Goal: Task Accomplishment & Management: Manage account settings

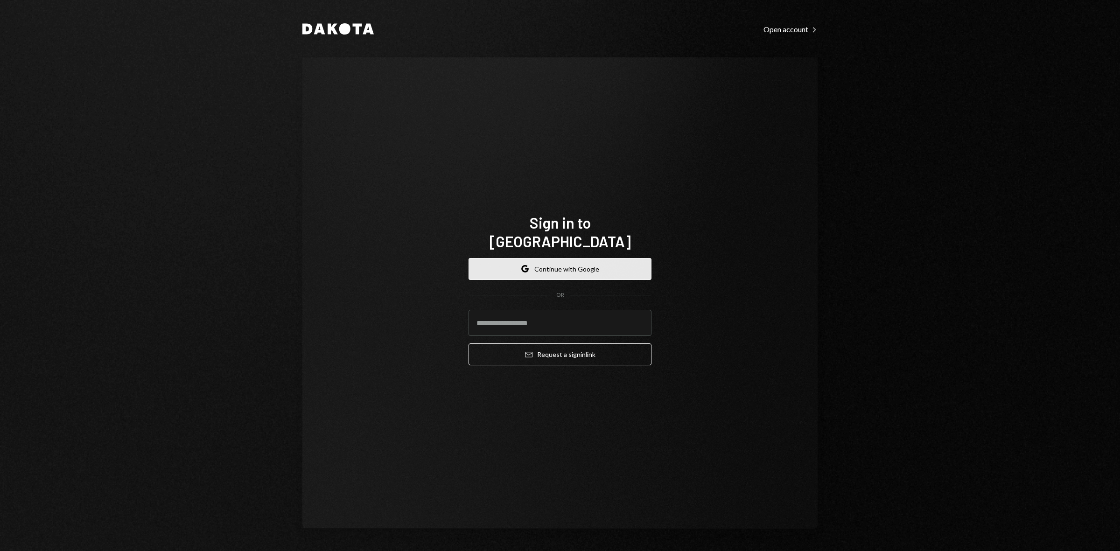
click at [572, 259] on button "Google Continue with Google" at bounding box center [560, 269] width 183 height 22
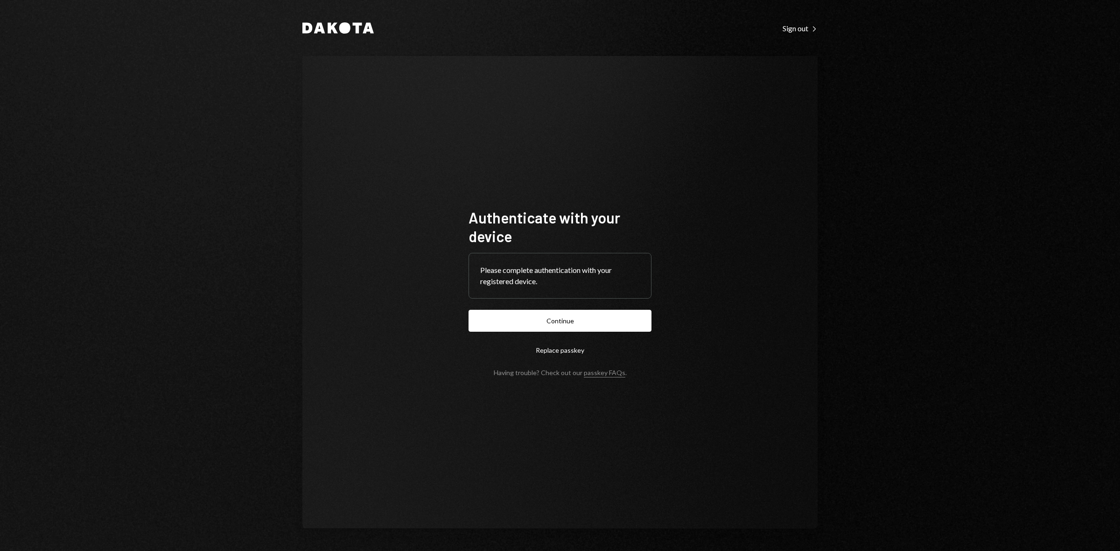
click at [540, 309] on form "Authenticate with your device Please complete authentication with your register…" at bounding box center [560, 292] width 183 height 168
click at [549, 321] on button "Continue" at bounding box center [560, 321] width 183 height 22
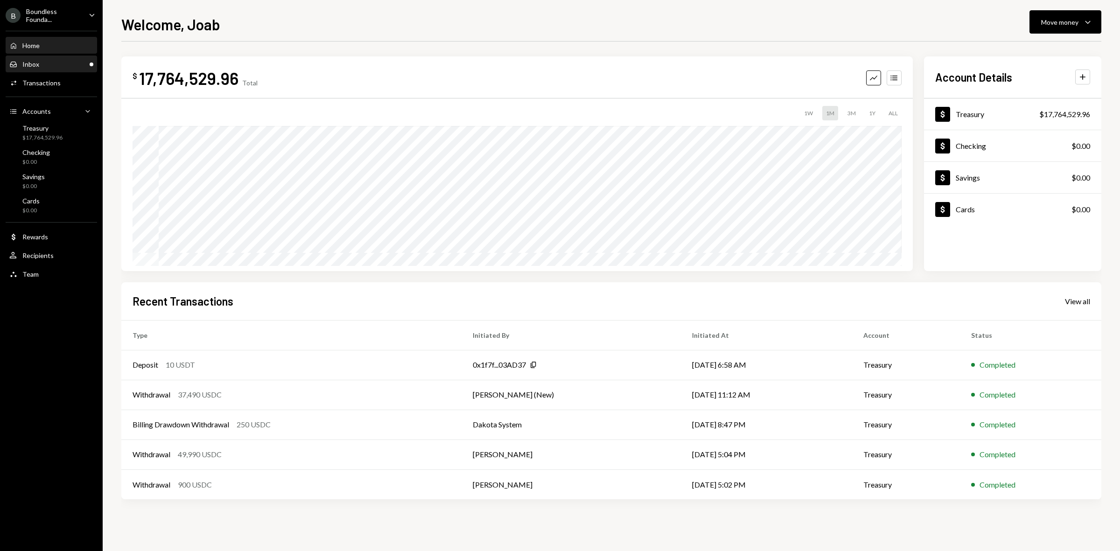
click at [49, 57] on div "Inbox Inbox" at bounding box center [51, 64] width 84 height 16
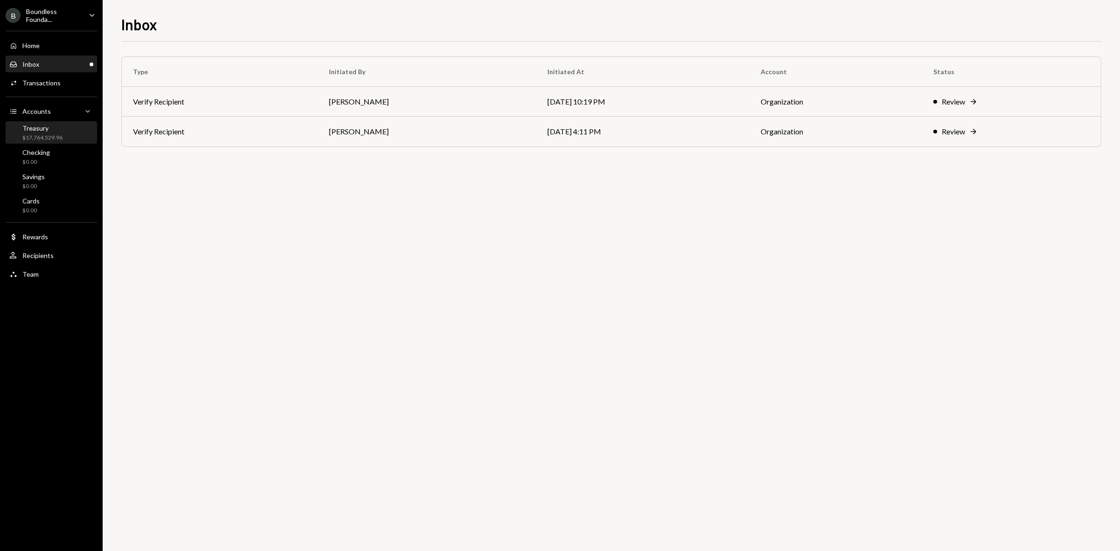
click at [45, 132] on div "Treasury $17,764,529.96" at bounding box center [42, 133] width 40 height 18
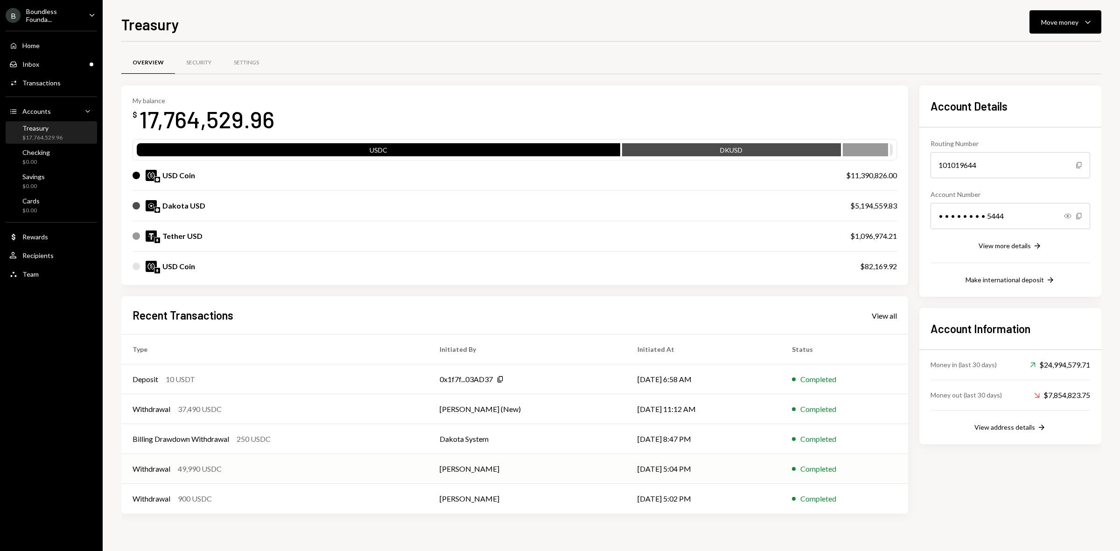
click at [556, 441] on td "Bret Shilliday" at bounding box center [527, 469] width 198 height 30
click at [290, 414] on div "Withdrawal 37,490 USDC" at bounding box center [275, 409] width 285 height 11
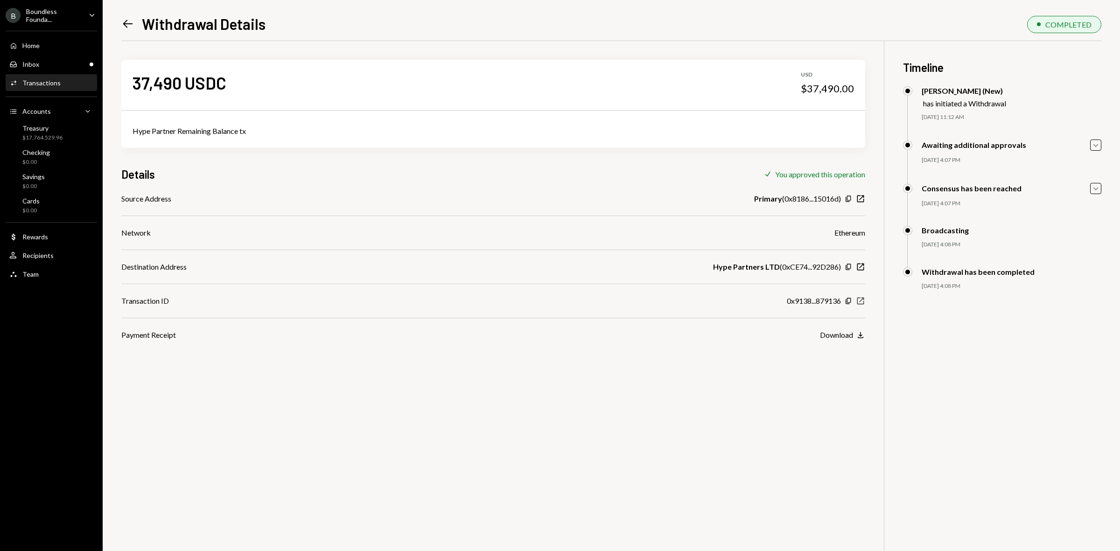
click at [859, 300] on icon "New Window" at bounding box center [860, 300] width 9 height 9
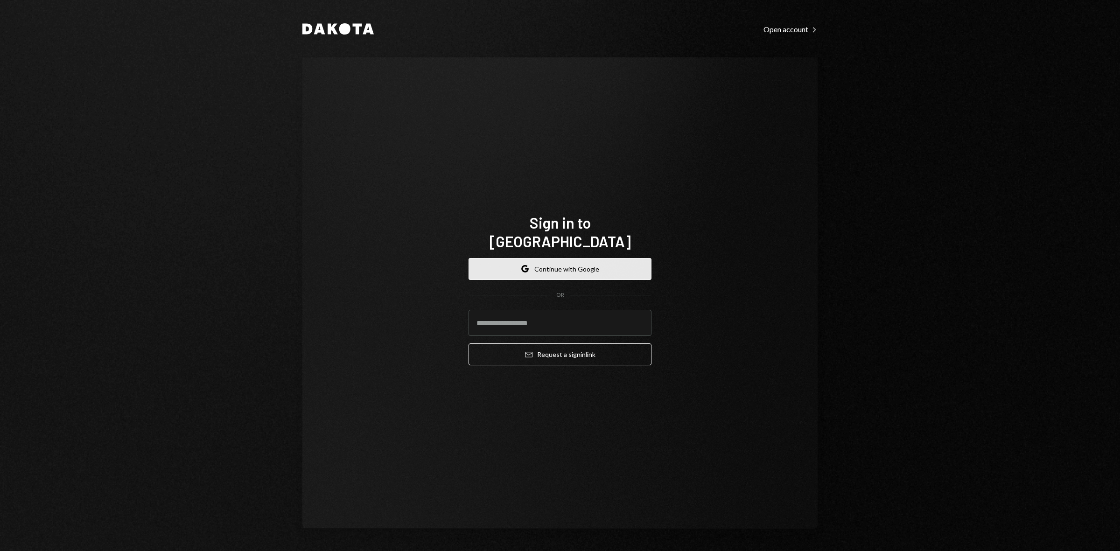
click at [579, 258] on button "Google Continue with Google" at bounding box center [560, 269] width 183 height 22
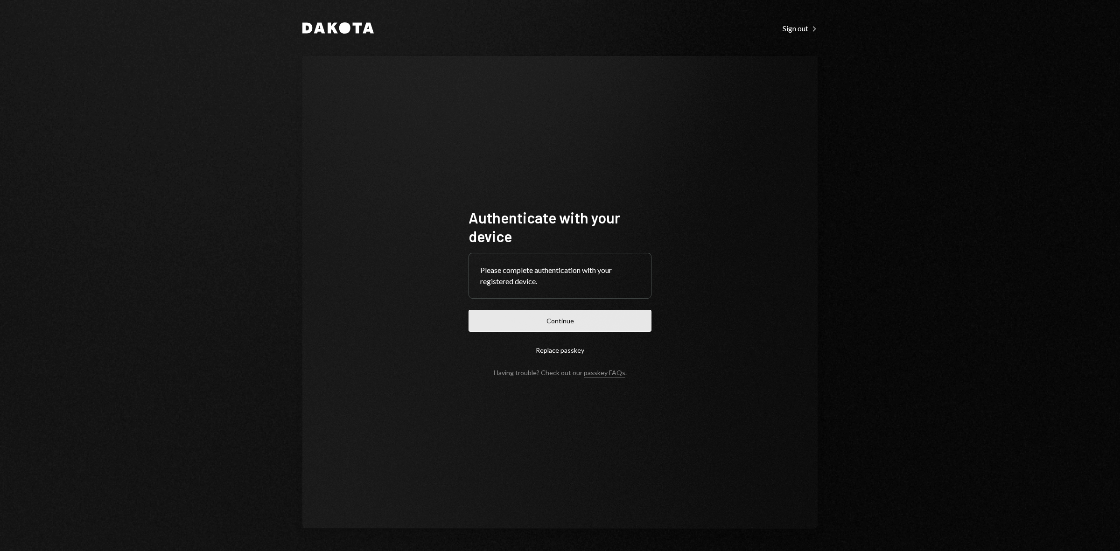
click at [556, 318] on button "Continue" at bounding box center [560, 321] width 183 height 22
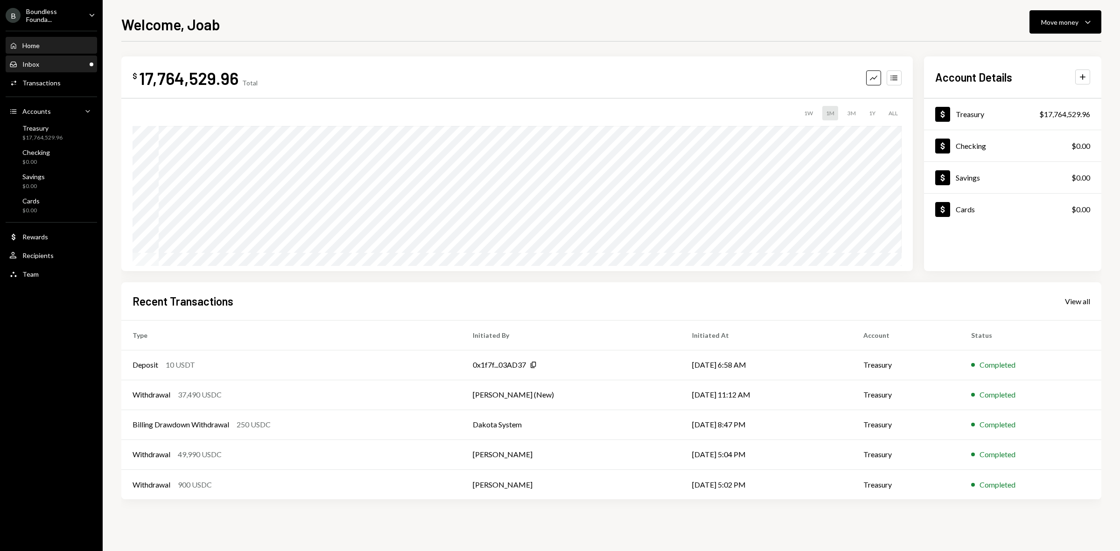
click at [42, 64] on div "Inbox Inbox" at bounding box center [51, 64] width 84 height 8
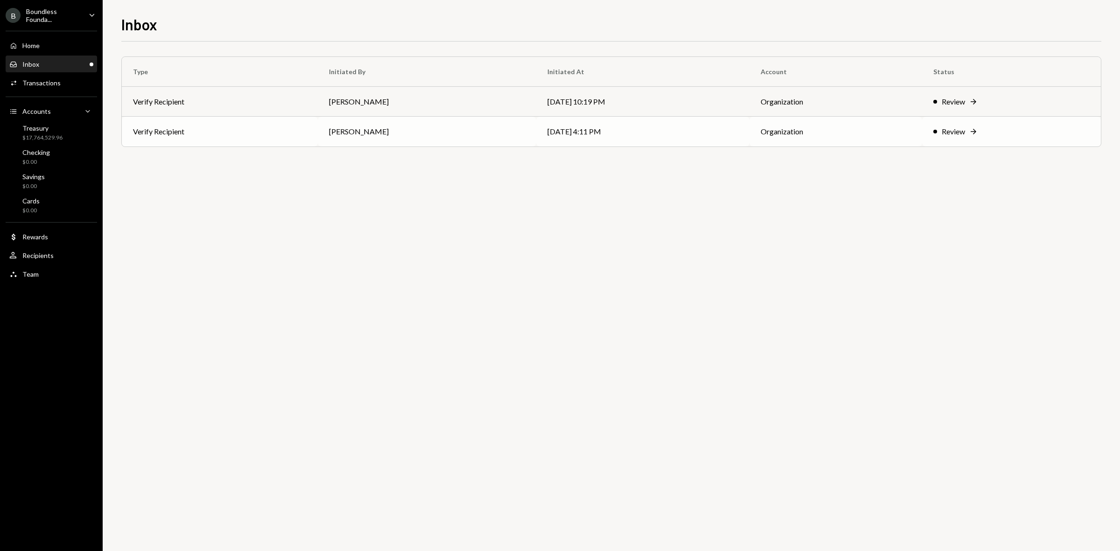
click at [240, 143] on td "Verify Recipient" at bounding box center [220, 132] width 196 height 30
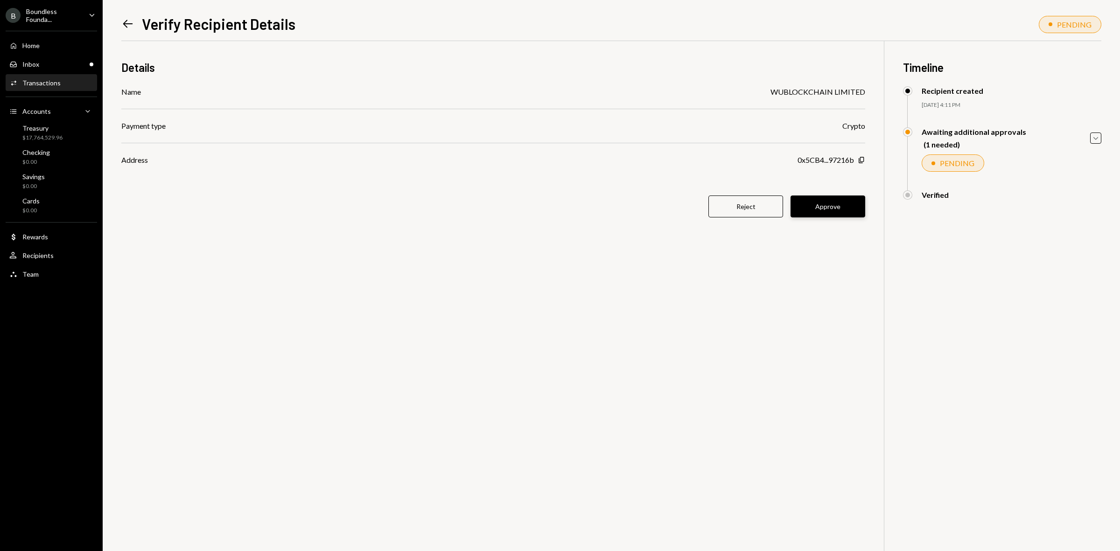
click at [832, 208] on button "Approve" at bounding box center [828, 207] width 75 height 22
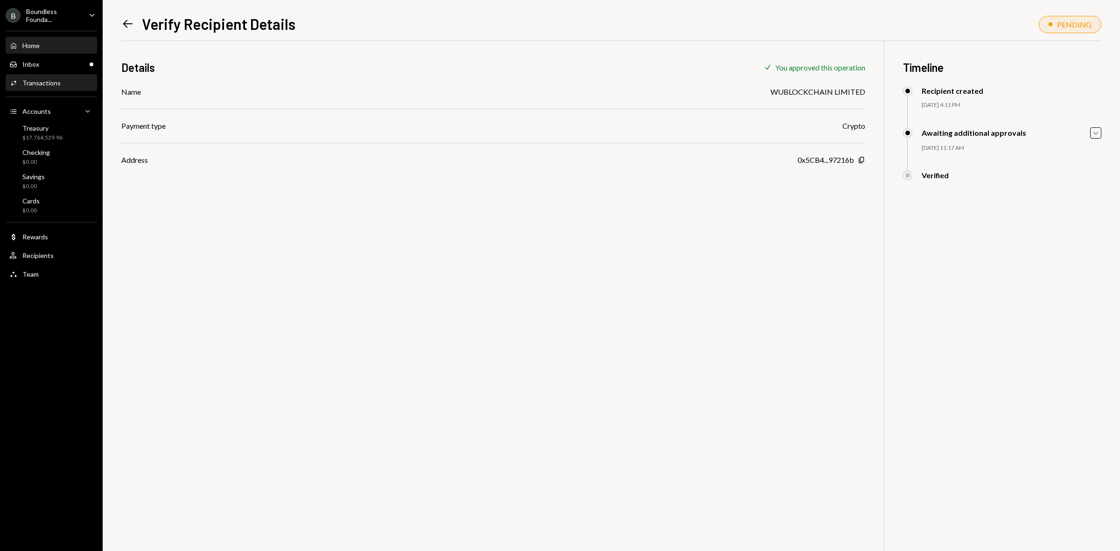
click at [46, 45] on div "Home Home" at bounding box center [51, 46] width 84 height 8
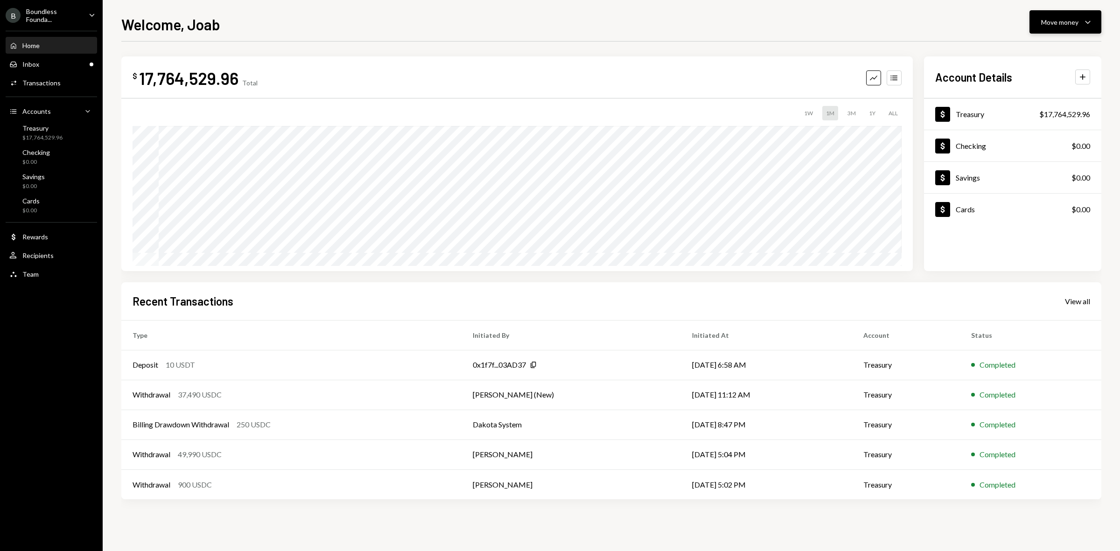
click at [1054, 25] on div "Move money" at bounding box center [1059, 22] width 37 height 10
click at [1034, 53] on div "Send" at bounding box center [1058, 51] width 68 height 10
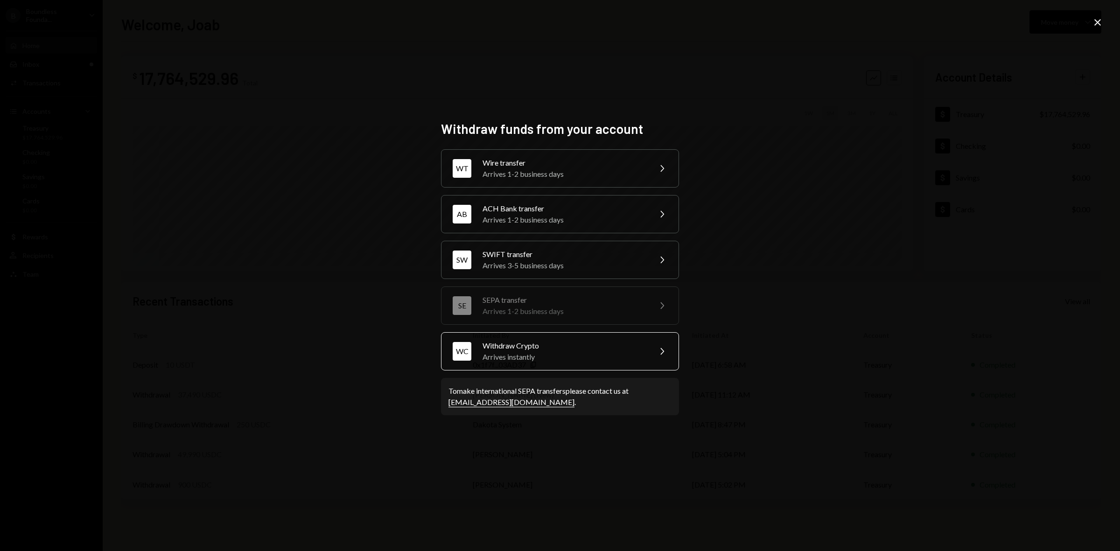
click at [511, 344] on div "Withdraw Crypto" at bounding box center [564, 345] width 162 height 11
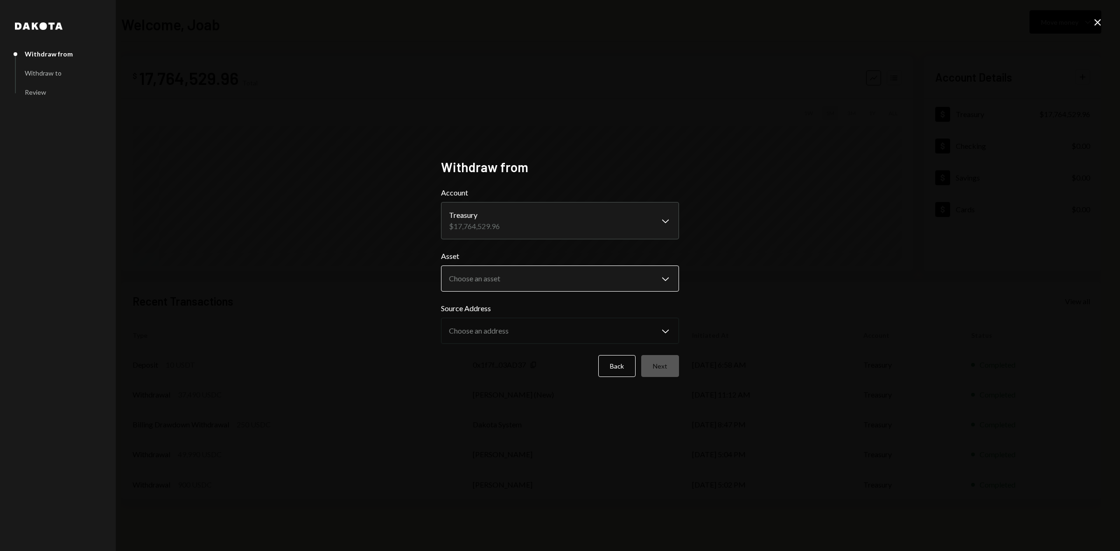
click at [549, 273] on body "**********" at bounding box center [560, 275] width 1120 height 551
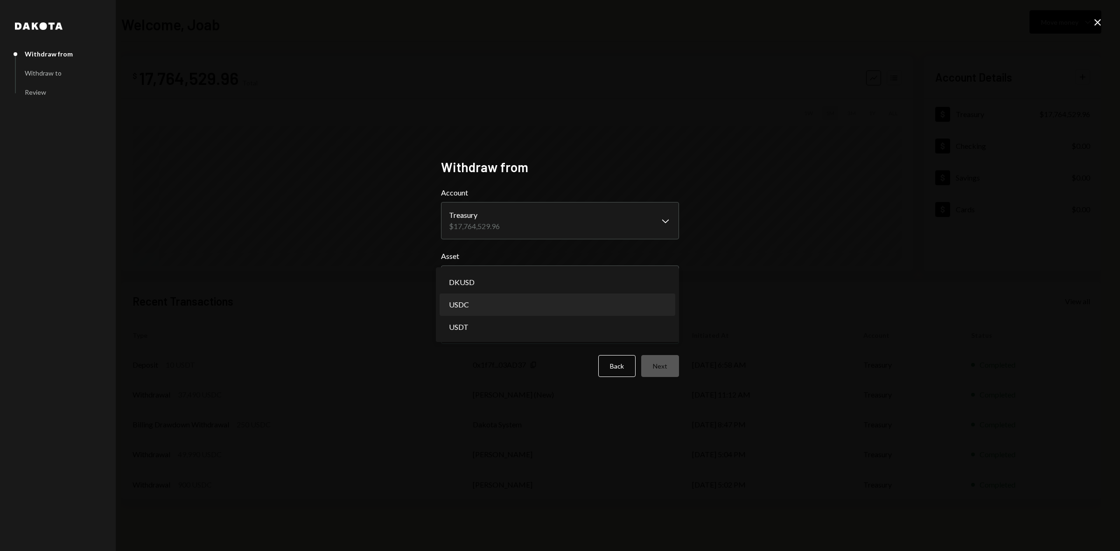
select select "****"
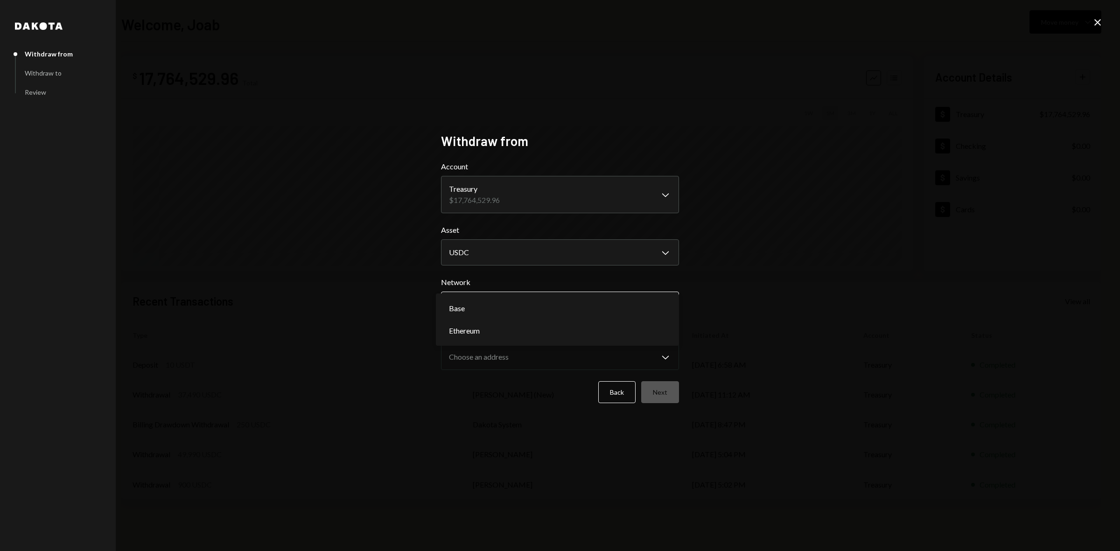
click at [581, 301] on body "**********" at bounding box center [560, 275] width 1120 height 551
select select "**********"
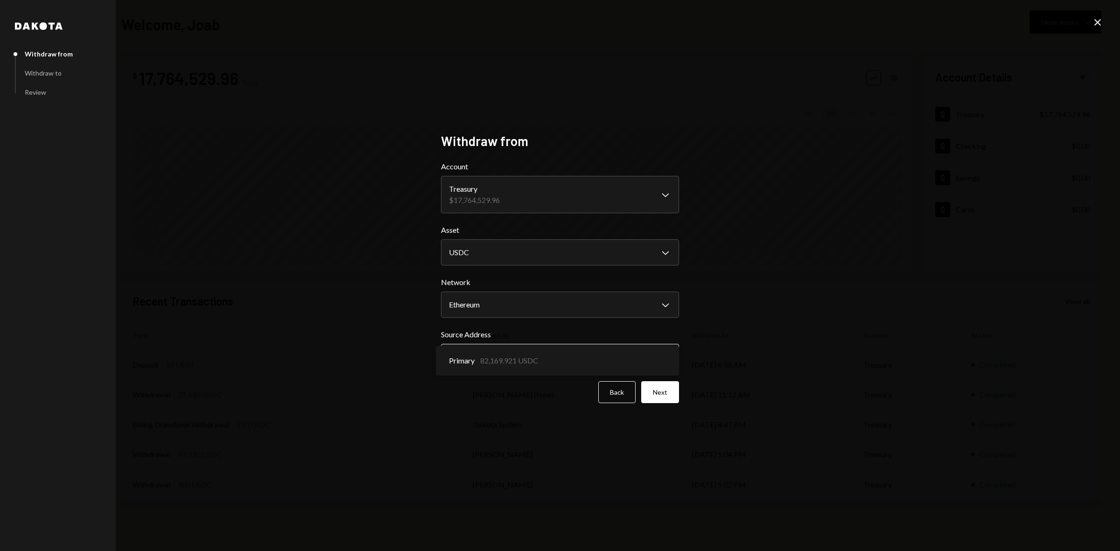
click at [561, 351] on body "**********" at bounding box center [560, 275] width 1120 height 551
click at [669, 402] on button "Next" at bounding box center [660, 392] width 38 height 22
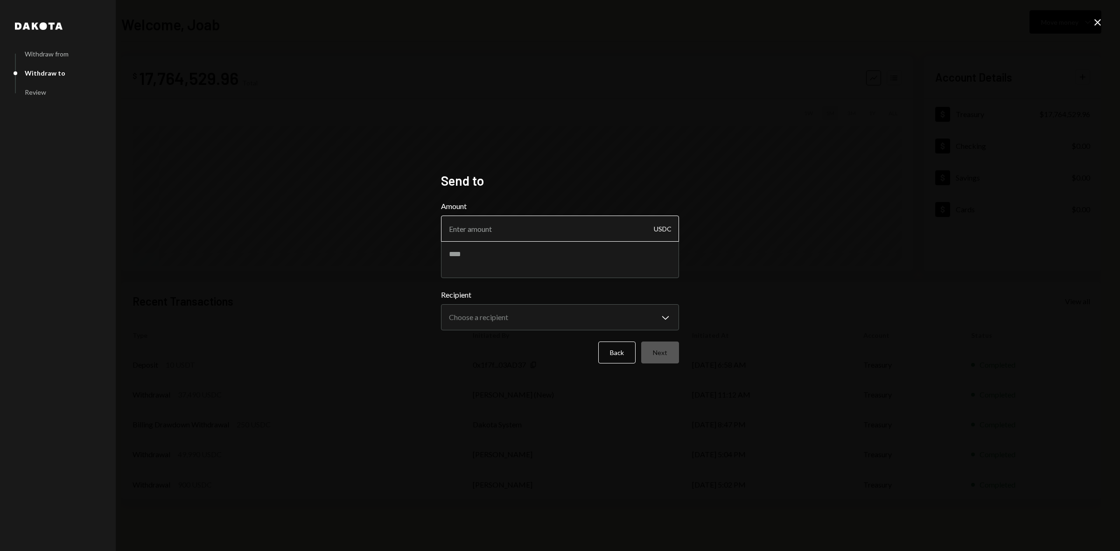
click at [519, 231] on input "Amount" at bounding box center [560, 229] width 238 height 26
type input "10"
click at [483, 261] on textarea at bounding box center [560, 259] width 238 height 37
type textarea "**********"
click at [512, 323] on body "**********" at bounding box center [560, 275] width 1120 height 551
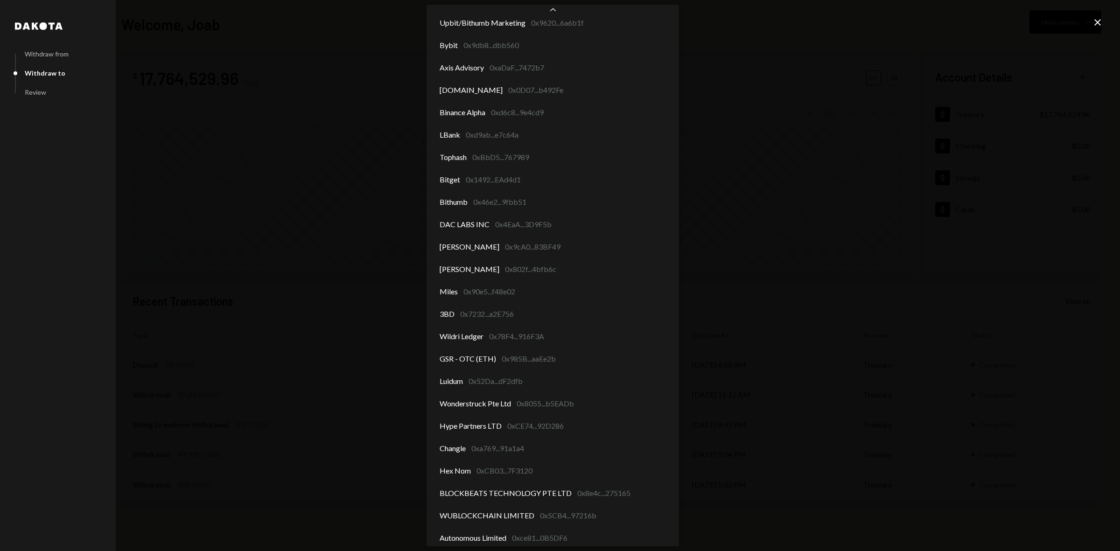
scroll to position [59, 0]
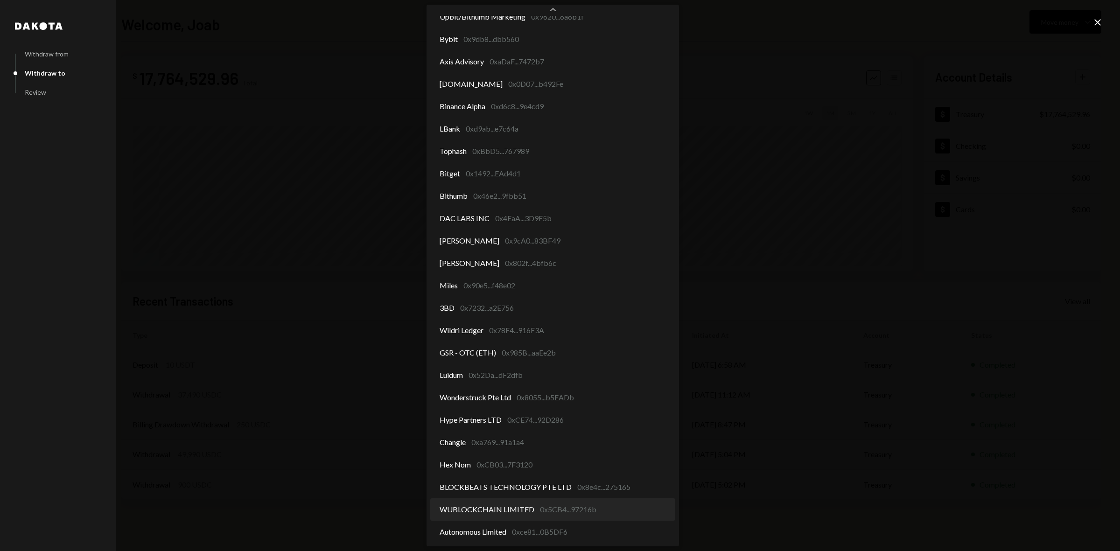
select select "**********"
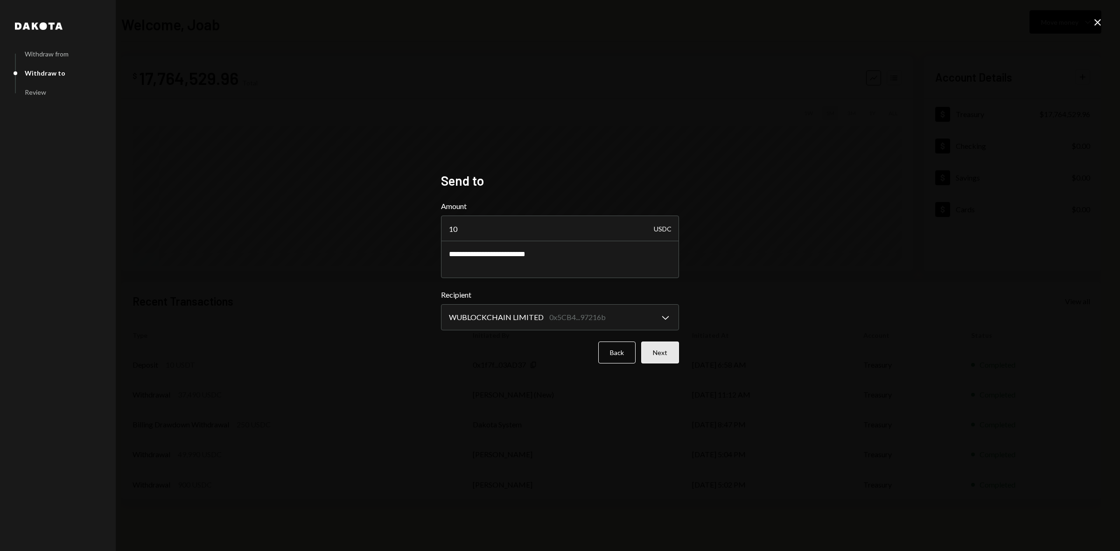
click at [664, 351] on button "Next" at bounding box center [660, 353] width 38 height 22
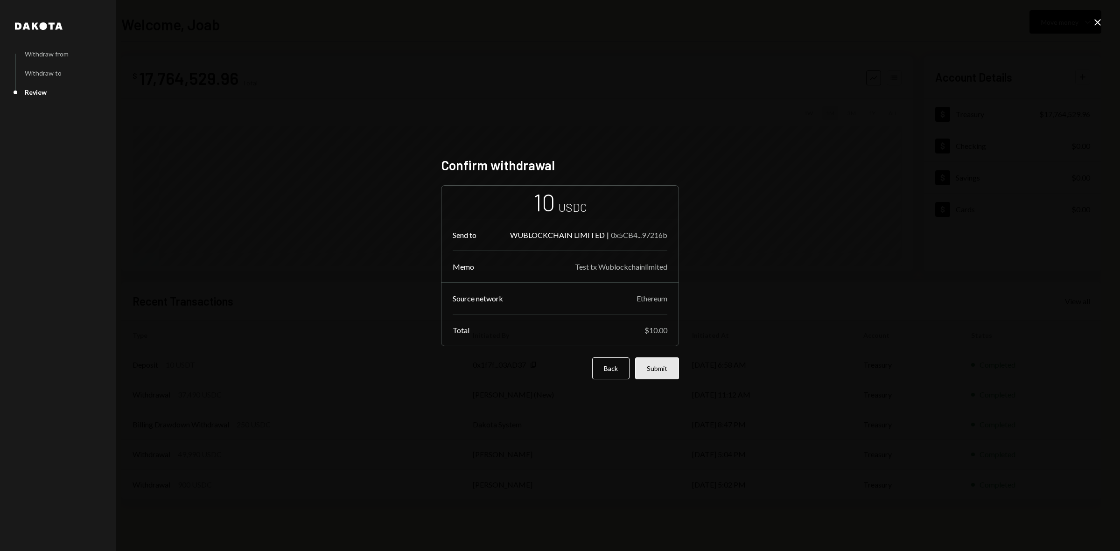
click at [662, 369] on button "Submit" at bounding box center [657, 369] width 44 height 22
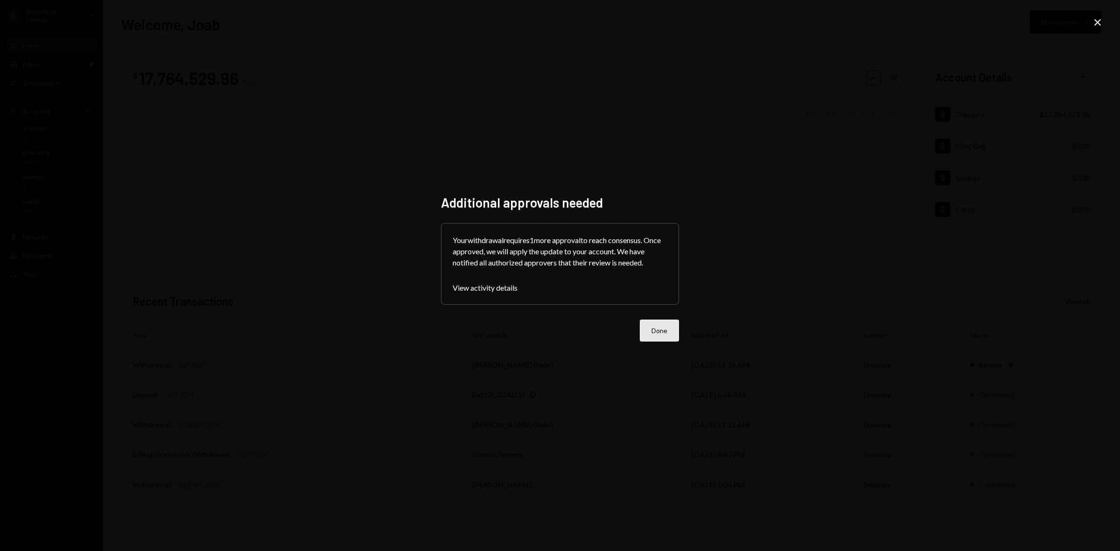
click at [678, 335] on button "Done" at bounding box center [659, 331] width 39 height 22
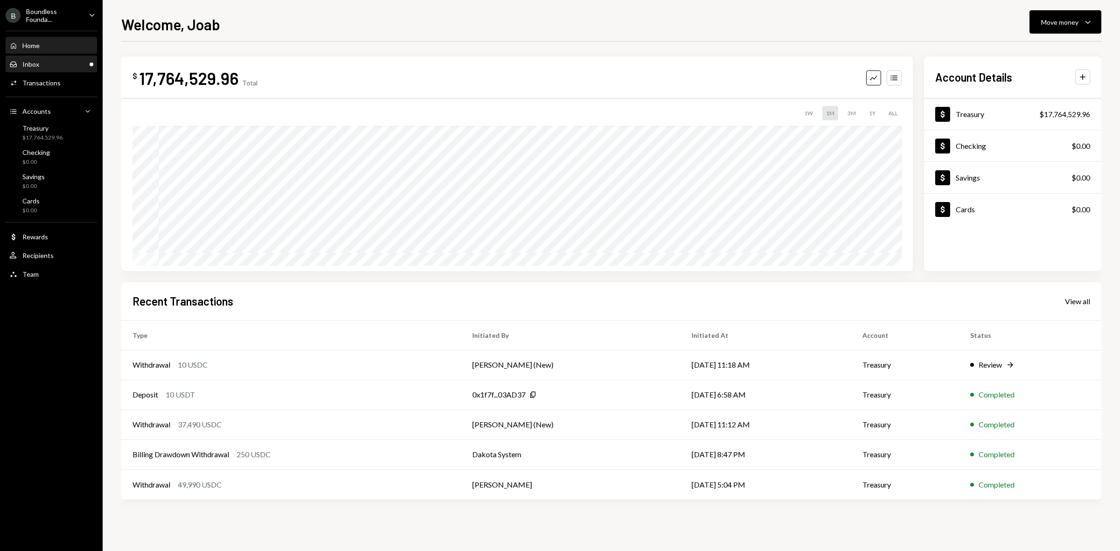
click at [70, 56] on div "Inbox Inbox" at bounding box center [51, 64] width 84 height 16
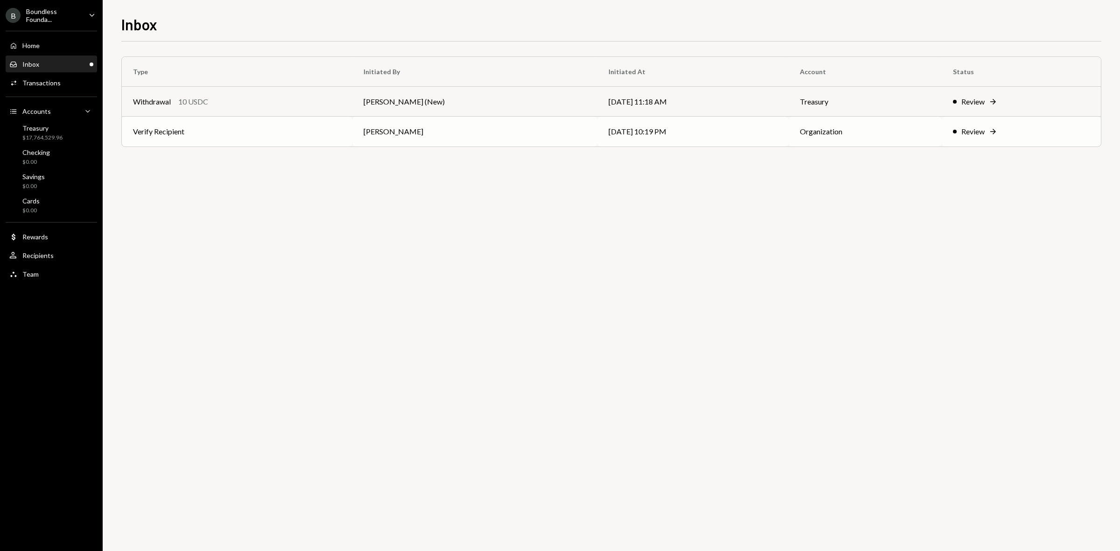
click at [424, 142] on td "[PERSON_NAME]" at bounding box center [474, 132] width 245 height 30
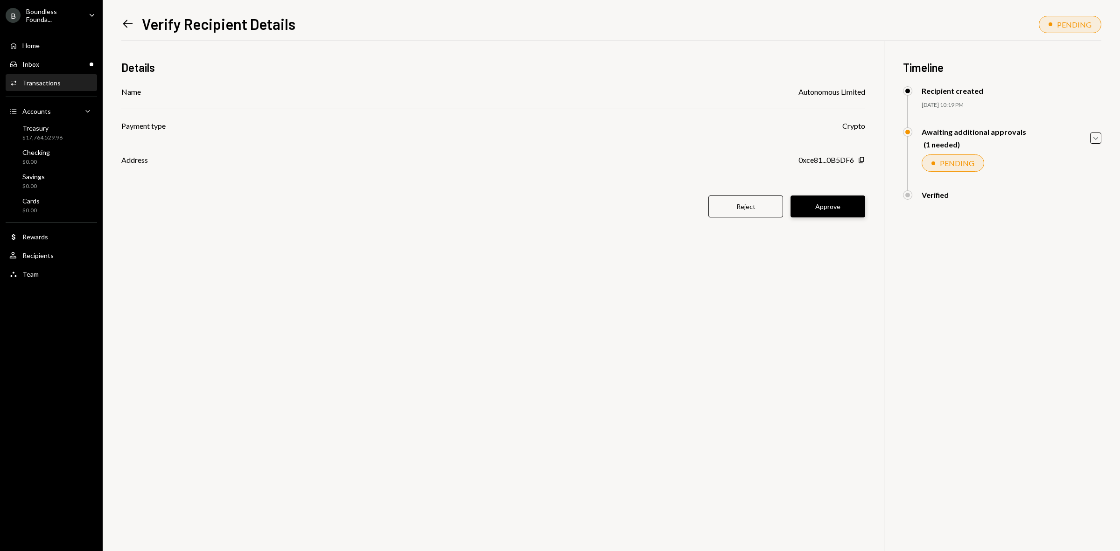
click at [831, 204] on button "Approve" at bounding box center [828, 207] width 75 height 22
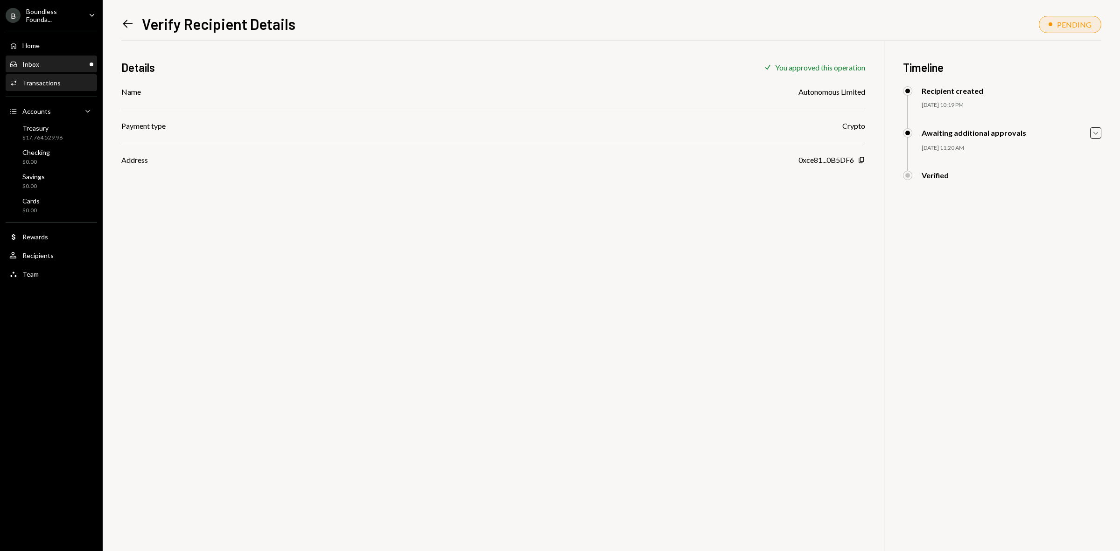
click at [48, 64] on div "Inbox Inbox" at bounding box center [51, 64] width 84 height 8
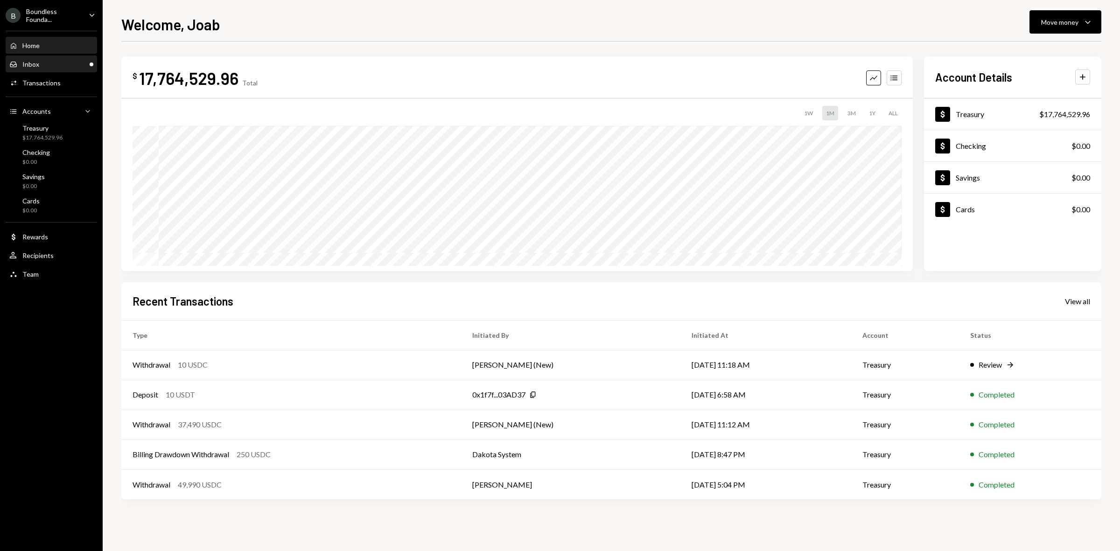
click at [61, 61] on div "Inbox Inbox" at bounding box center [51, 64] width 84 height 8
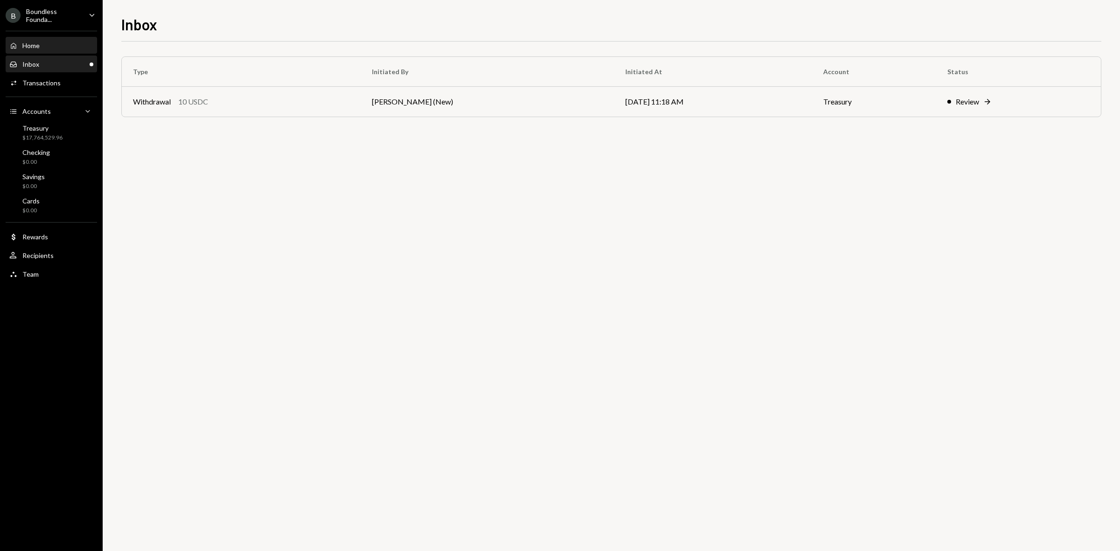
click at [46, 40] on div "Home Home" at bounding box center [51, 46] width 84 height 16
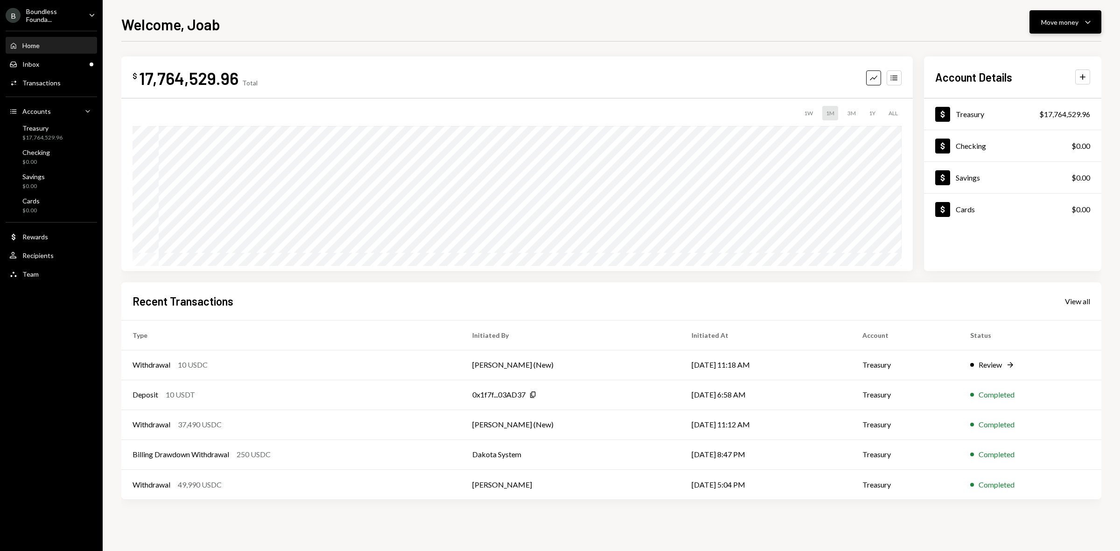
click at [1064, 24] on div "Move money" at bounding box center [1059, 22] width 37 height 10
click at [635, 83] on div "$ 17,764,529.96 Total Graph Accounts" at bounding box center [517, 78] width 769 height 21
click at [43, 138] on div "$17,764,529.96" at bounding box center [42, 138] width 40 height 8
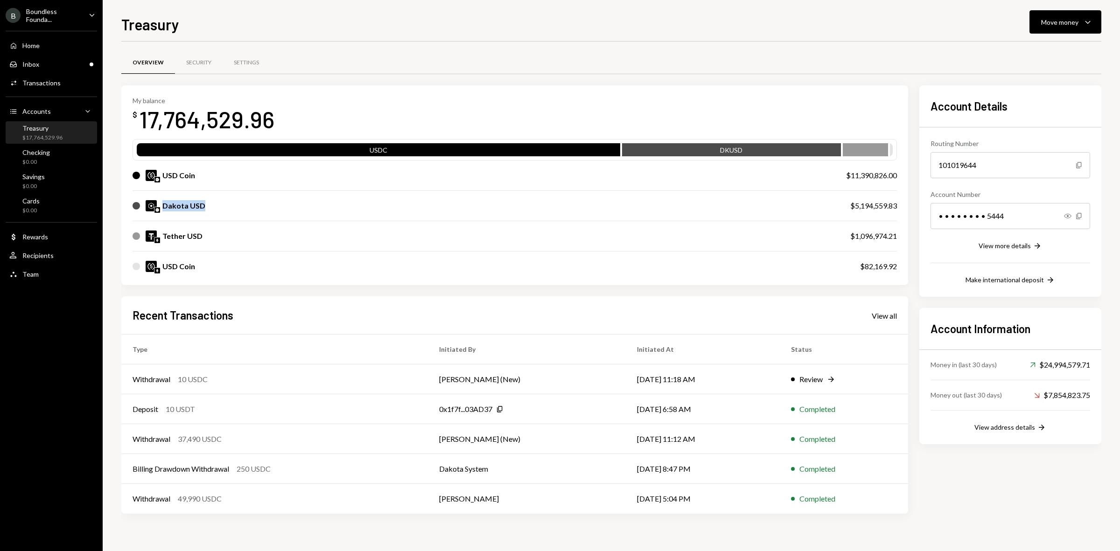
drag, startPoint x: 161, startPoint y: 206, endPoint x: 220, endPoint y: 203, distance: 58.9
click at [220, 203] on div "Dakota USD" at bounding box center [482, 205] width 699 height 11
click at [330, 210] on div "Dakota USD" at bounding box center [482, 205] width 699 height 11
click at [334, 210] on div "Dakota USD" at bounding box center [482, 205] width 699 height 11
click at [35, 47] on div "Home" at bounding box center [30, 46] width 17 height 8
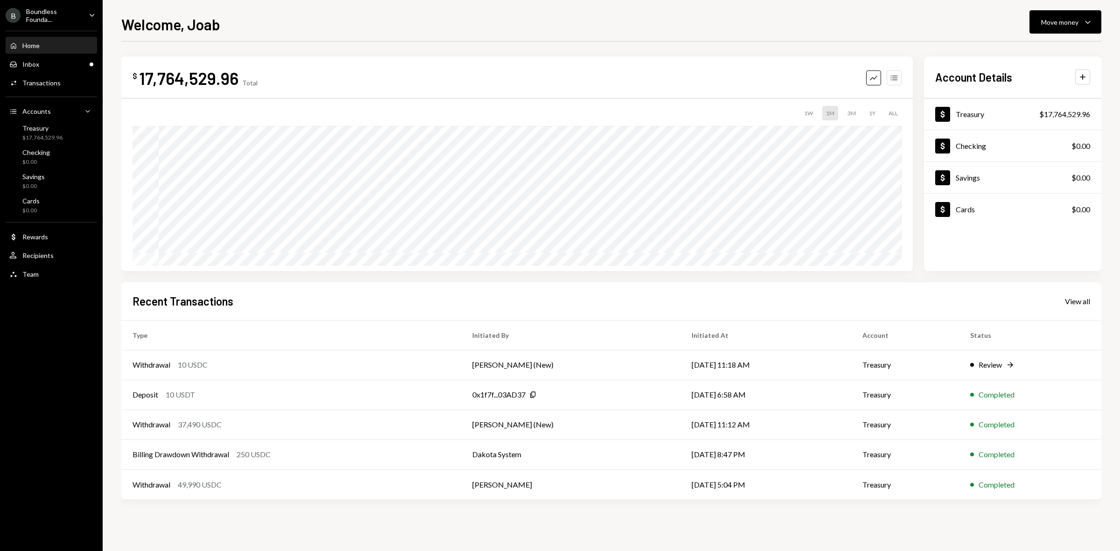
click at [894, 75] on icon "Accounts" at bounding box center [894, 77] width 9 height 9
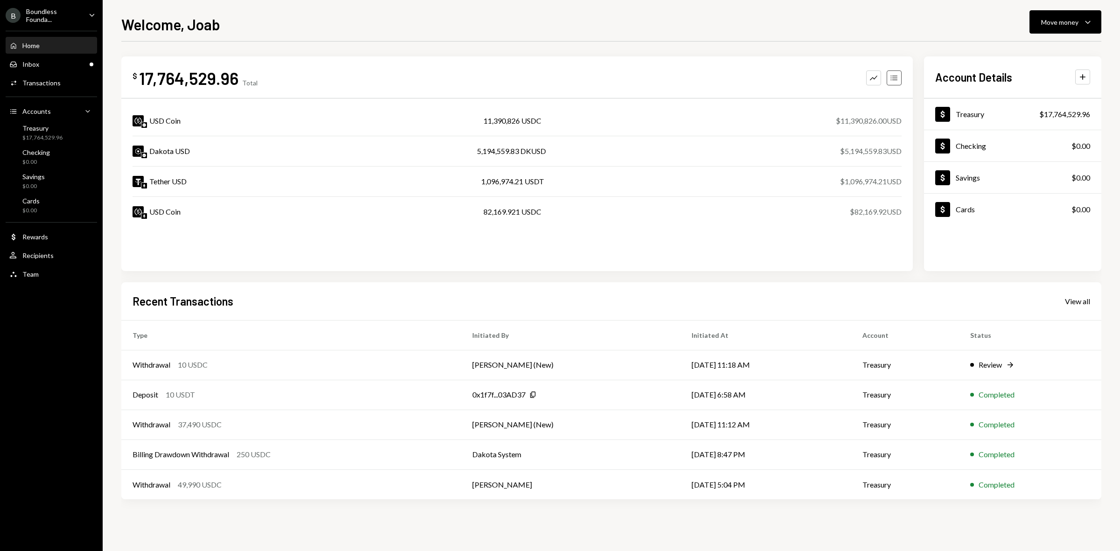
click at [894, 76] on icon "button" at bounding box center [893, 78] width 7 height 5
click at [874, 78] on icon "Graph" at bounding box center [873, 77] width 9 height 9
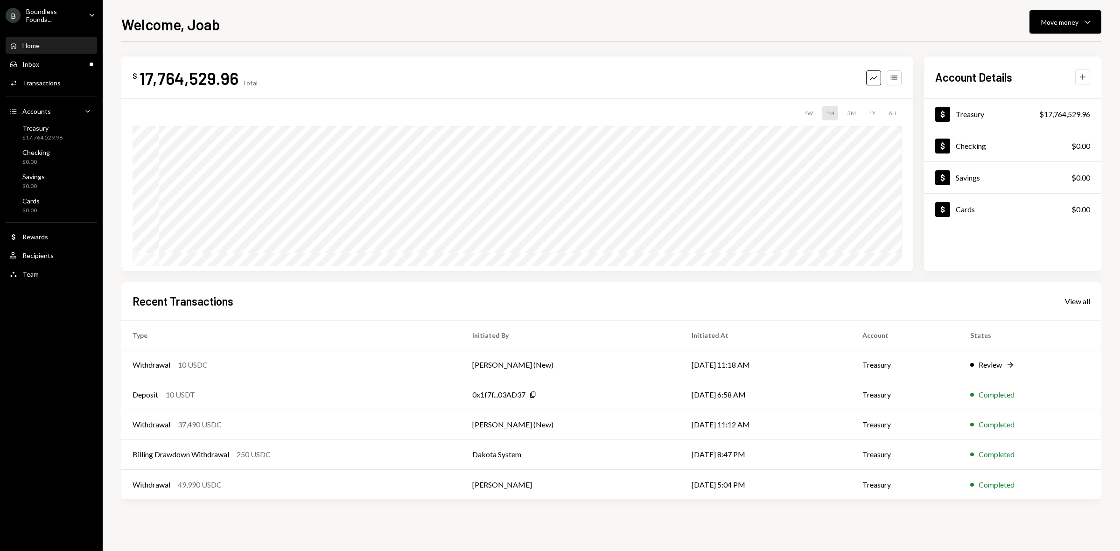
click at [1081, 80] on icon "Plus" at bounding box center [1082, 76] width 9 height 9
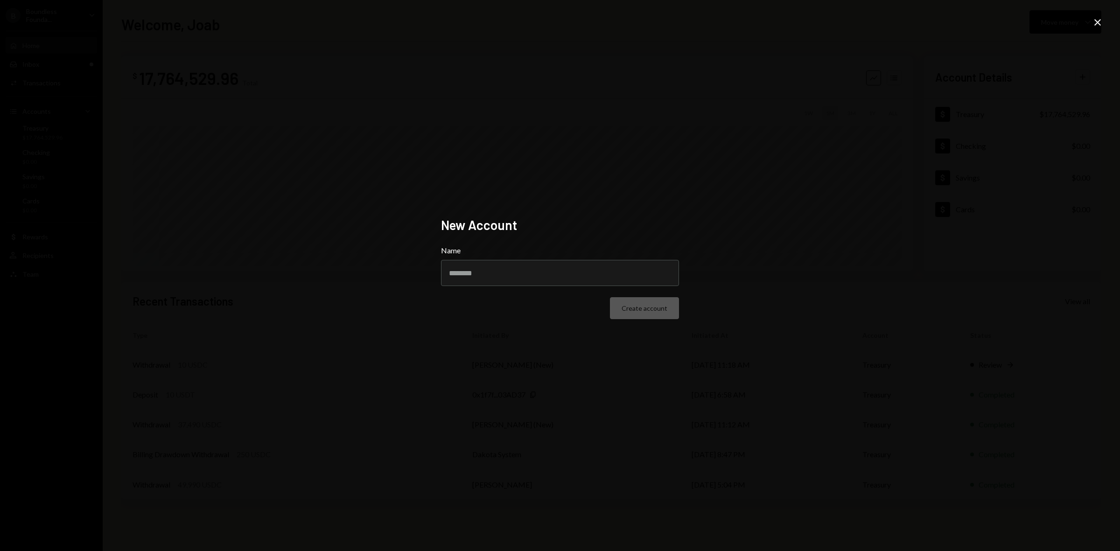
click at [1102, 21] on icon "Close" at bounding box center [1097, 22] width 11 height 11
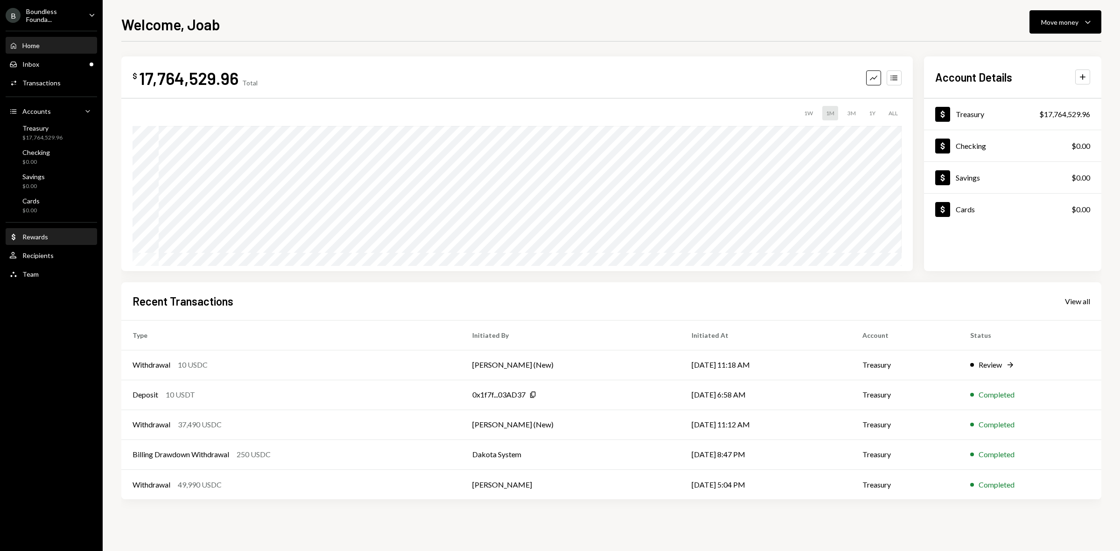
click at [47, 233] on div "Rewards" at bounding box center [35, 237] width 26 height 8
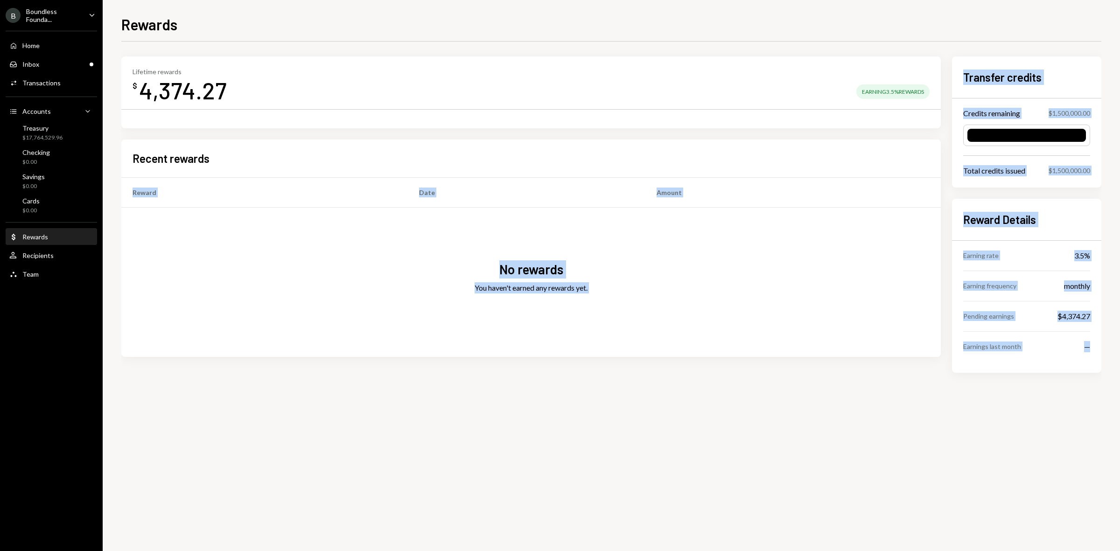
click at [1017, 409] on div "Lifetime rewards $ 4,374.27 Earning 3.5% Rewards Recent rewards Reward Date Amo…" at bounding box center [611, 297] width 980 height 510
click at [1024, 398] on div "Lifetime rewards $ 4,374.27 Earning 3.5% Rewards Recent rewards Reward Date Amo…" at bounding box center [611, 229] width 980 height 346
click at [1062, 306] on div "Pending earnings $4,374.27" at bounding box center [1026, 316] width 127 height 30
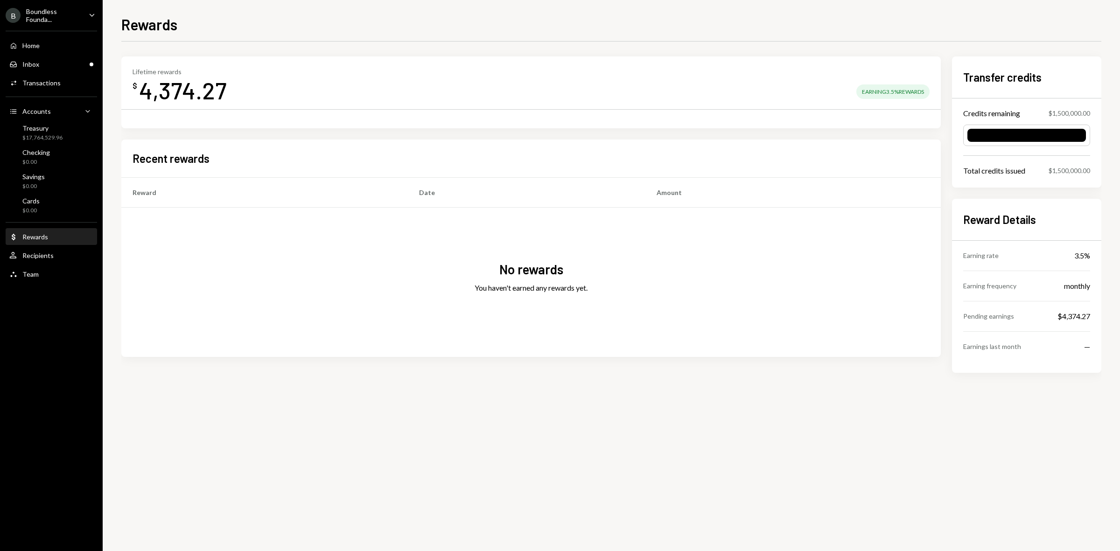
click at [70, 12] on div "Boundless Founda..." at bounding box center [53, 15] width 55 height 16
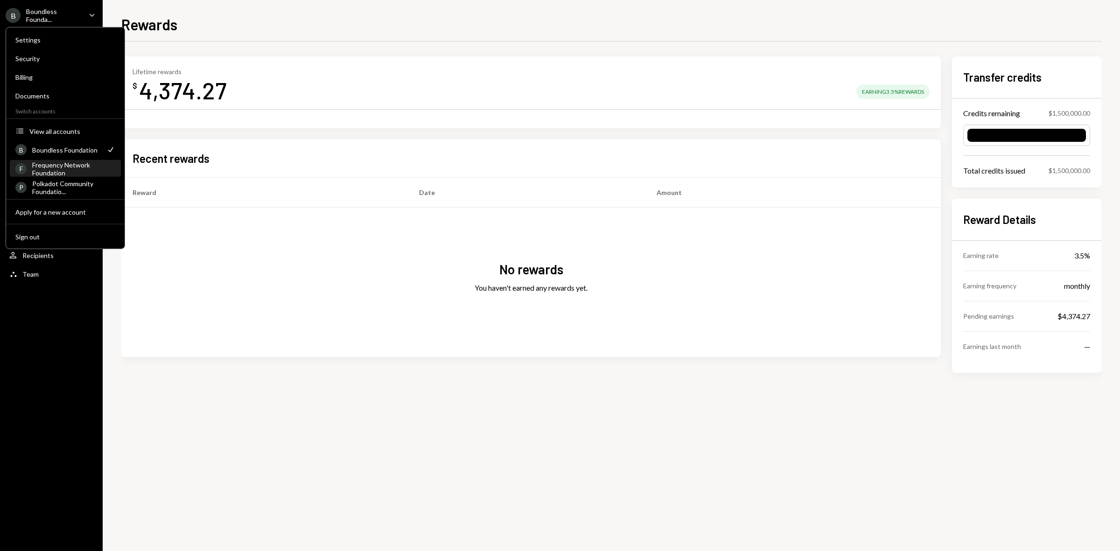
click at [67, 161] on div "Frequency Network Foundation" at bounding box center [73, 169] width 83 height 16
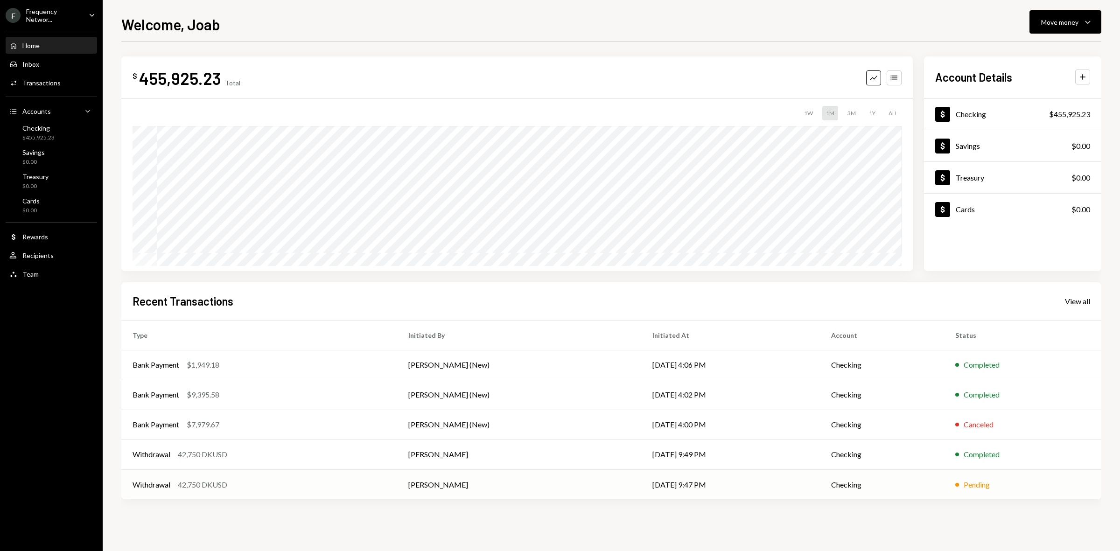
click at [440, 483] on td "Philip Jacobs" at bounding box center [519, 485] width 244 height 30
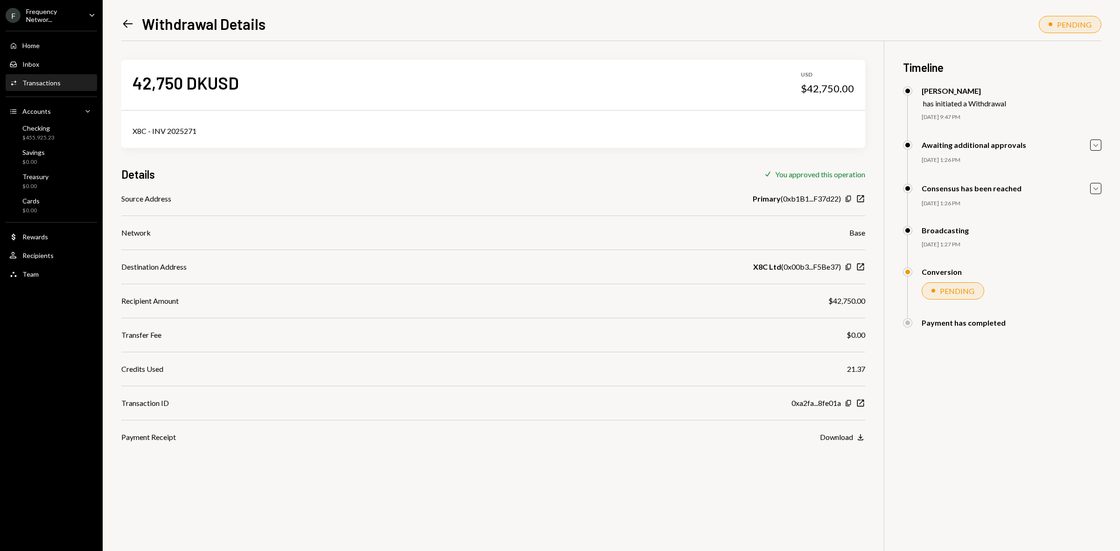
click at [43, 83] on div "Transactions" at bounding box center [41, 83] width 38 height 8
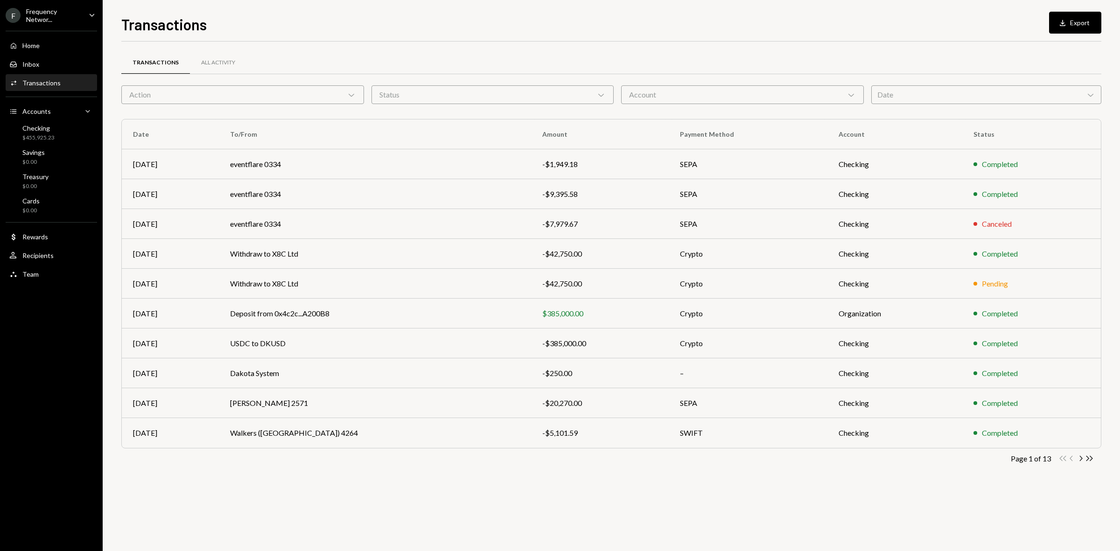
click at [38, 2] on ul "F Frequency Networ... Caret Down Home Home Inbox Inbox Activities Transactions …" at bounding box center [51, 142] width 103 height 284
click at [38, 10] on div "Frequency Networ..." at bounding box center [53, 15] width 55 height 16
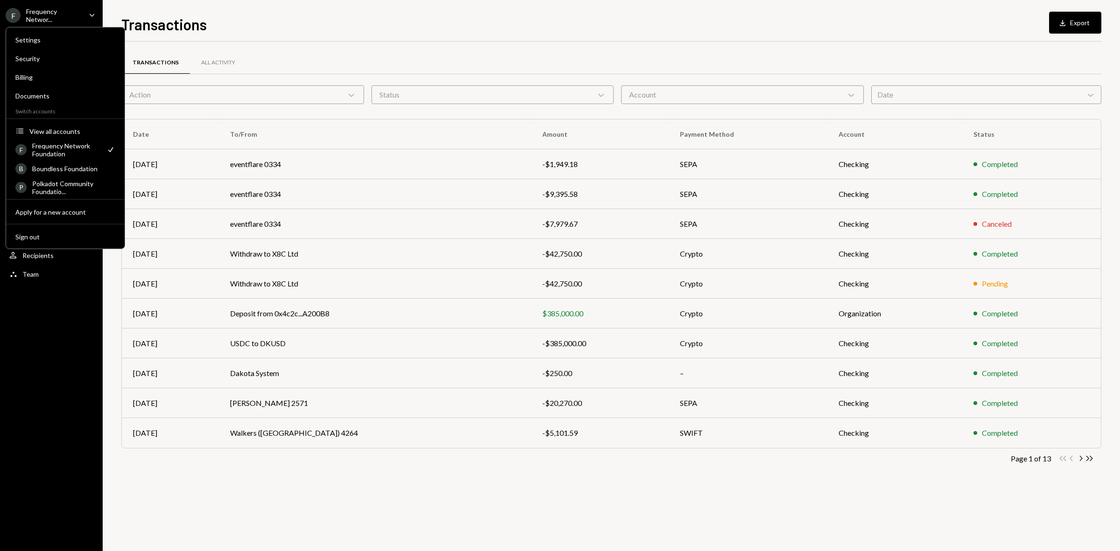
click at [196, 502] on div "Transactions All Activity Action Chevron Down Status Chevron Down Account Chevr…" at bounding box center [611, 297] width 980 height 510
